Goal: Information Seeking & Learning: Learn about a topic

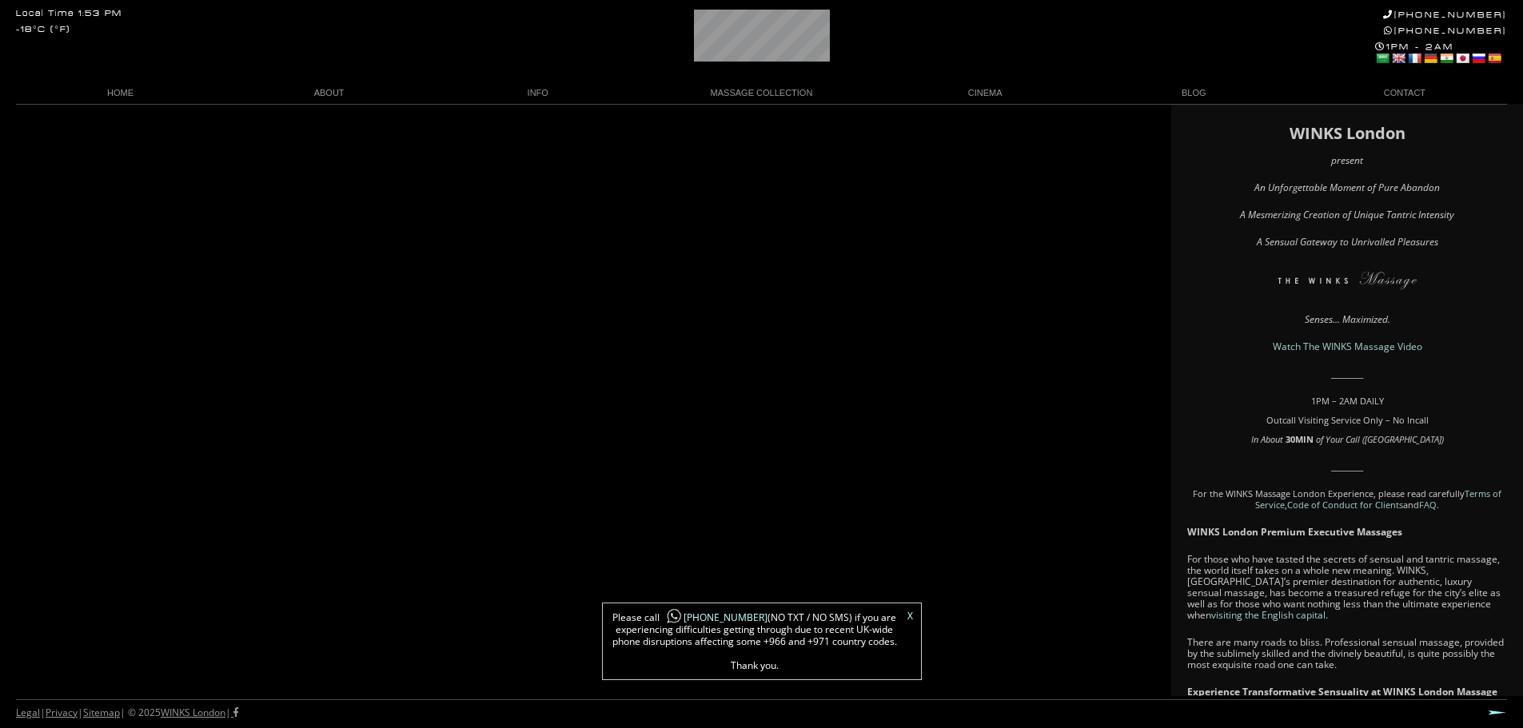
click at [910, 618] on link "X" at bounding box center [910, 617] width 6 height 10
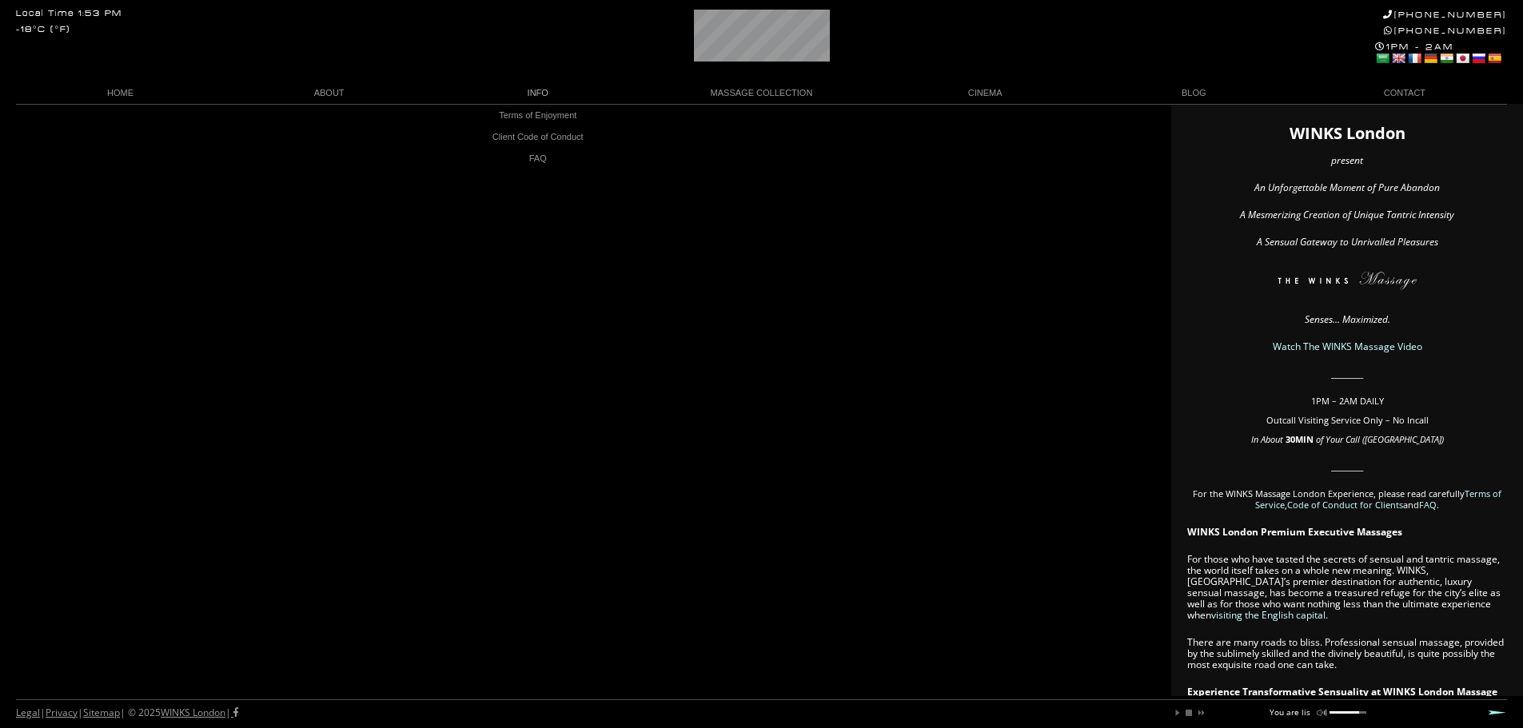
scroll to position [0, 42]
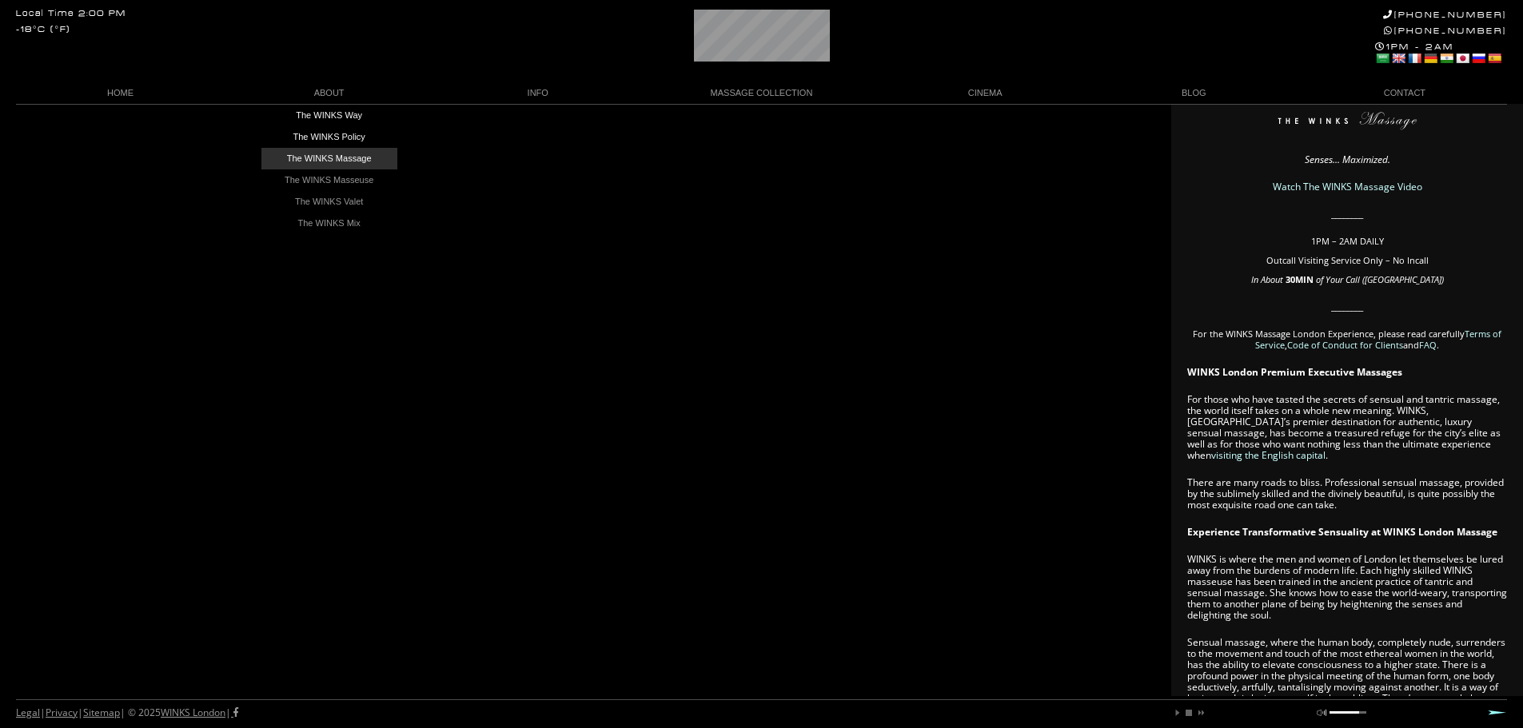
click at [321, 151] on link "The WINKS Massage" at bounding box center [329, 159] width 136 height 22
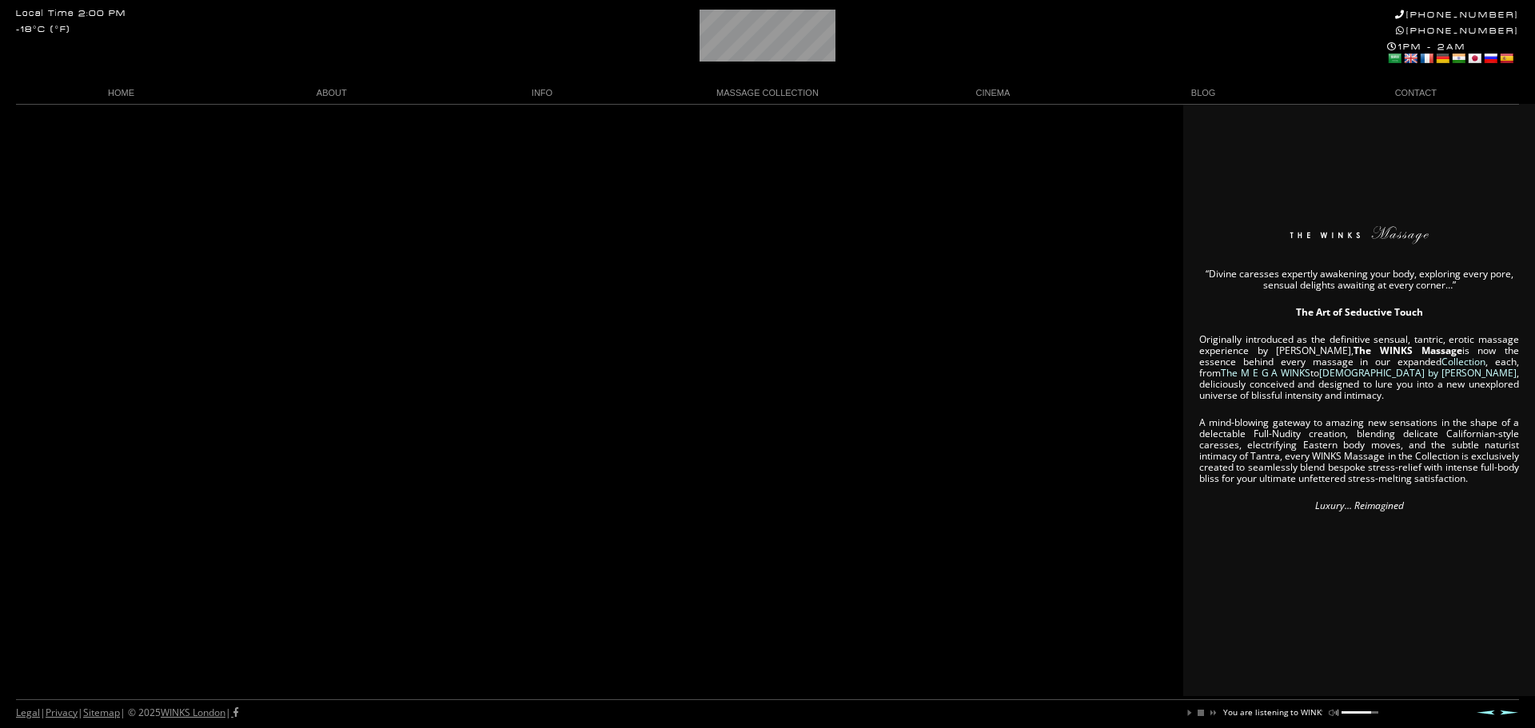
scroll to position [0, 102]
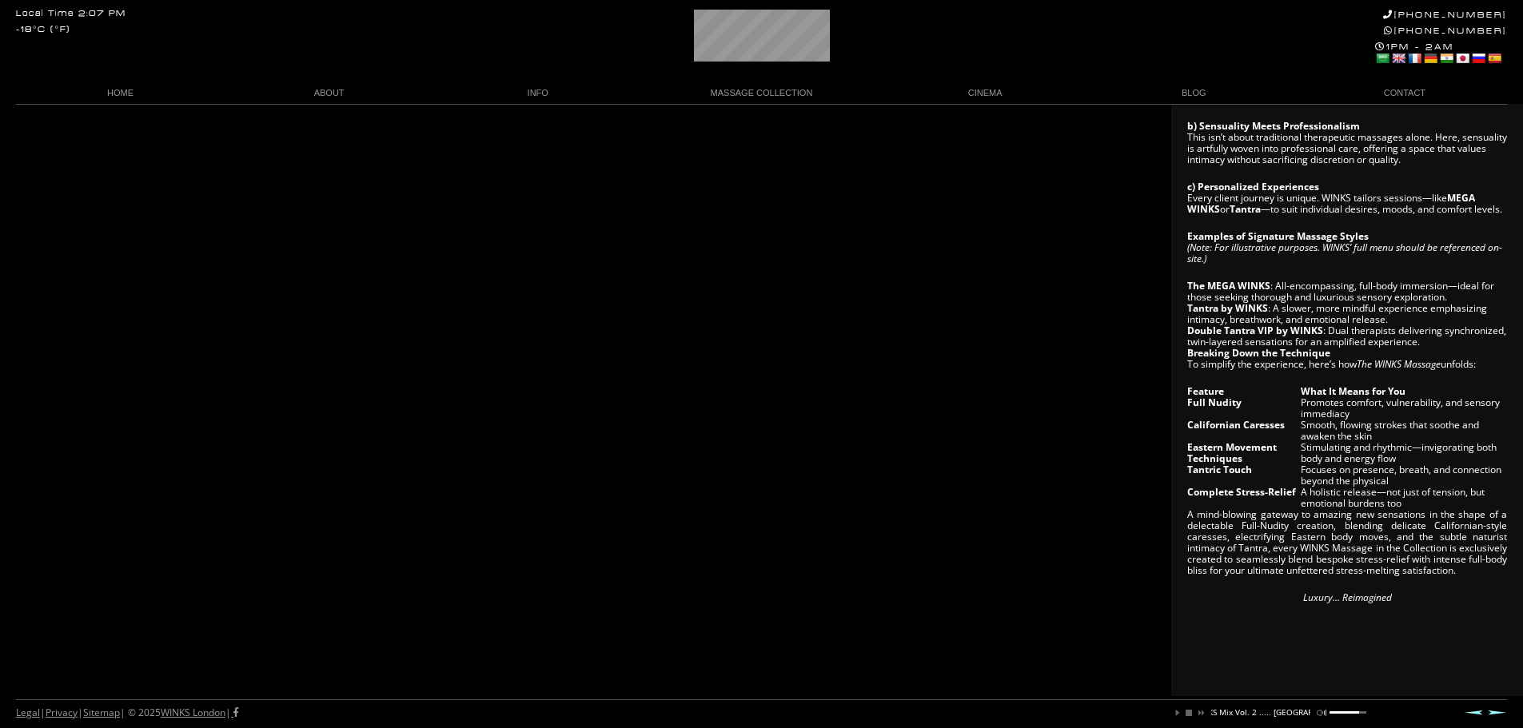
scroll to position [0, 197]
